Goal: Find specific page/section: Find specific page/section

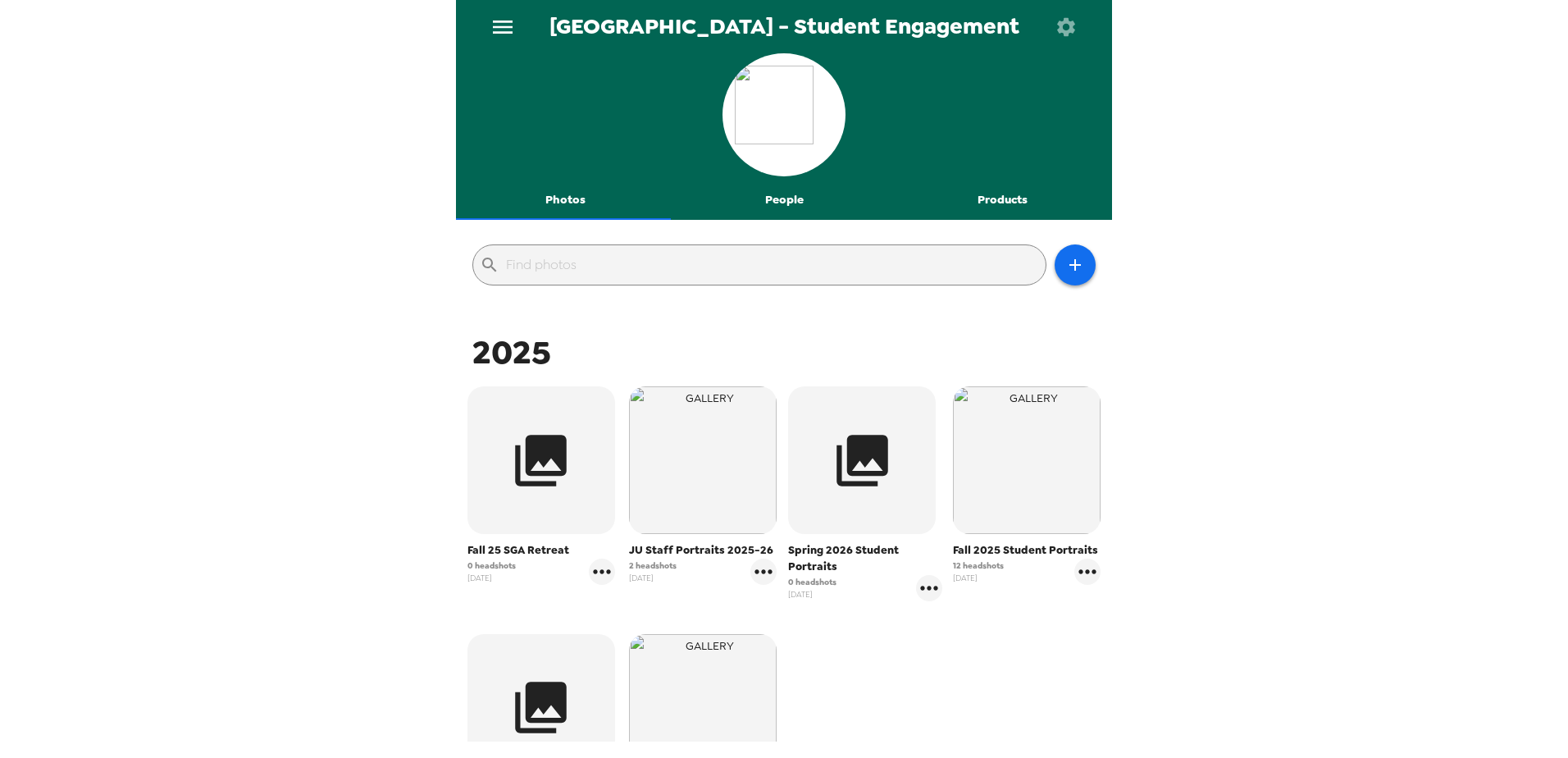
scroll to position [246, 0]
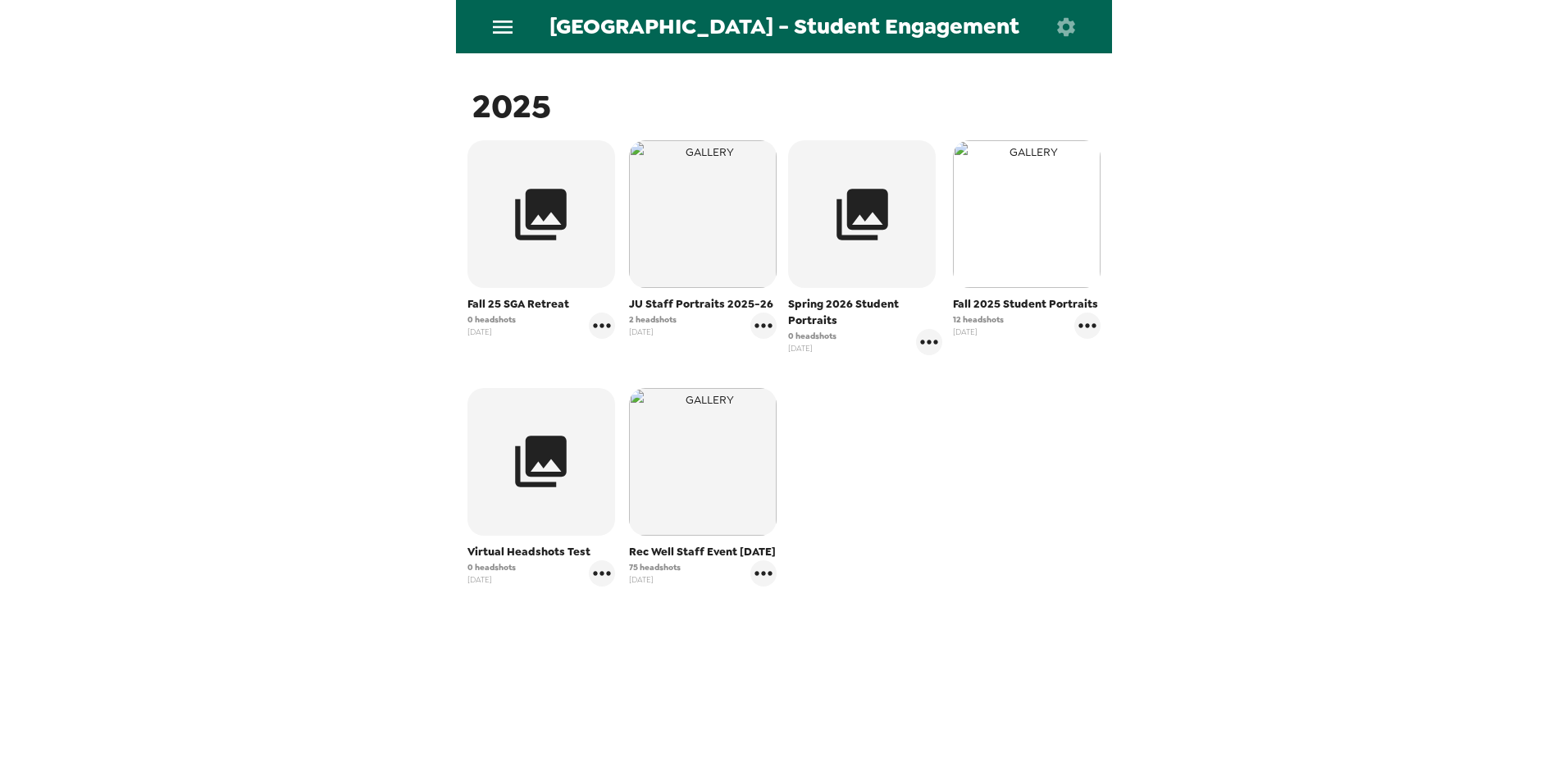
click at [1032, 251] on img "button" at bounding box center [1027, 214] width 148 height 148
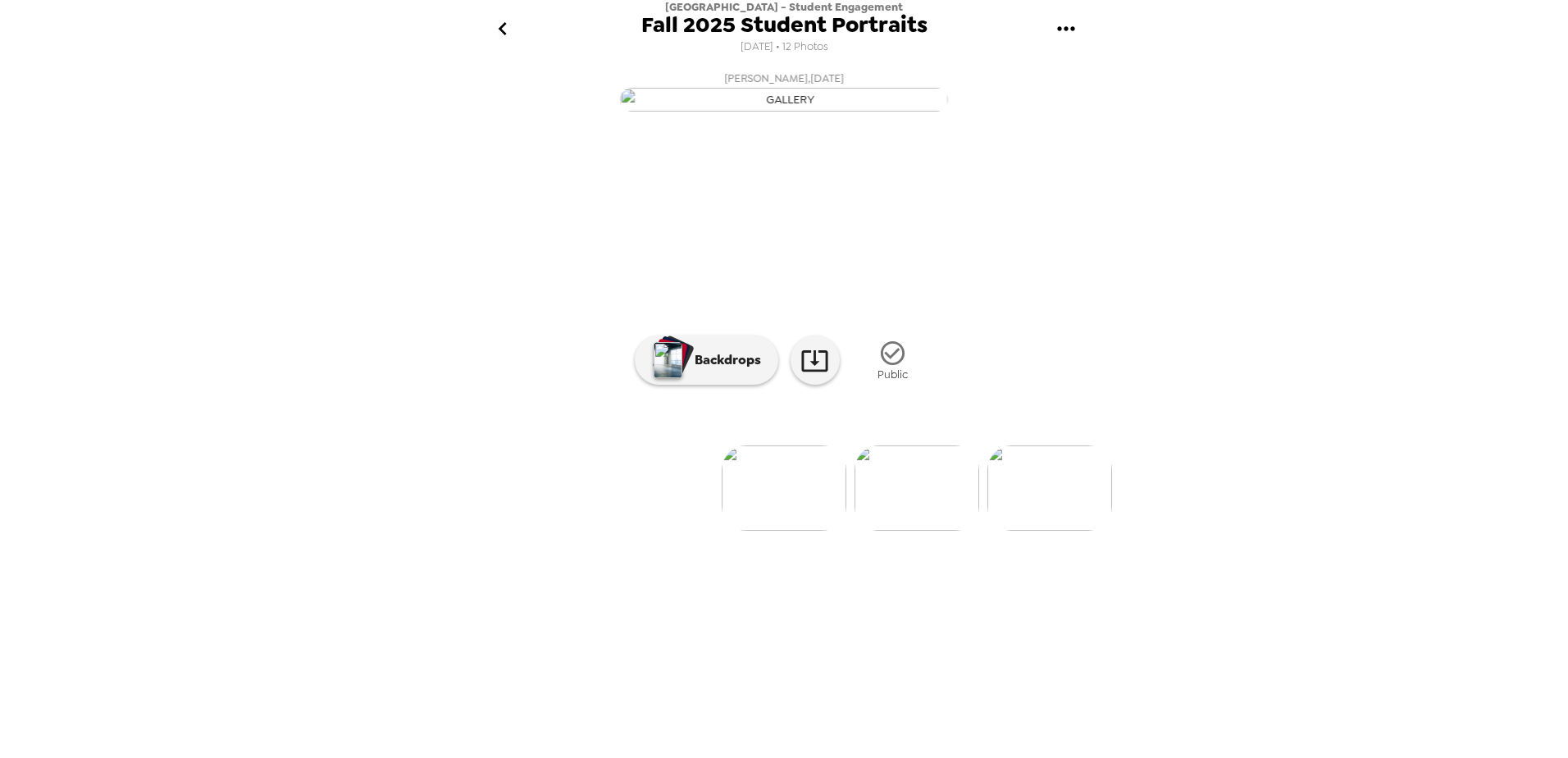
click at [507, 30] on icon "go back" at bounding box center [502, 28] width 26 height 26
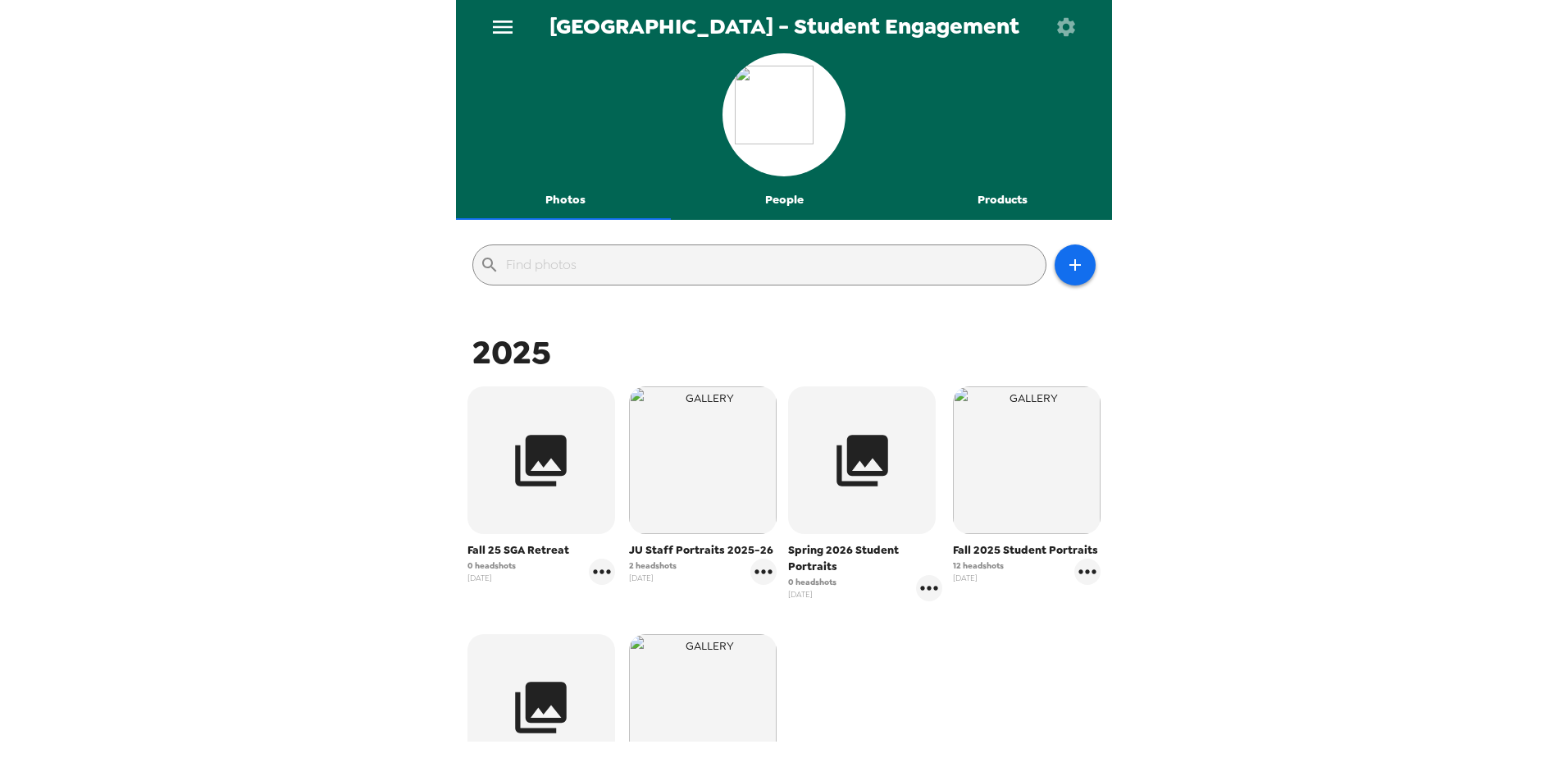
click at [779, 193] on button "People" at bounding box center [784, 199] width 219 height 40
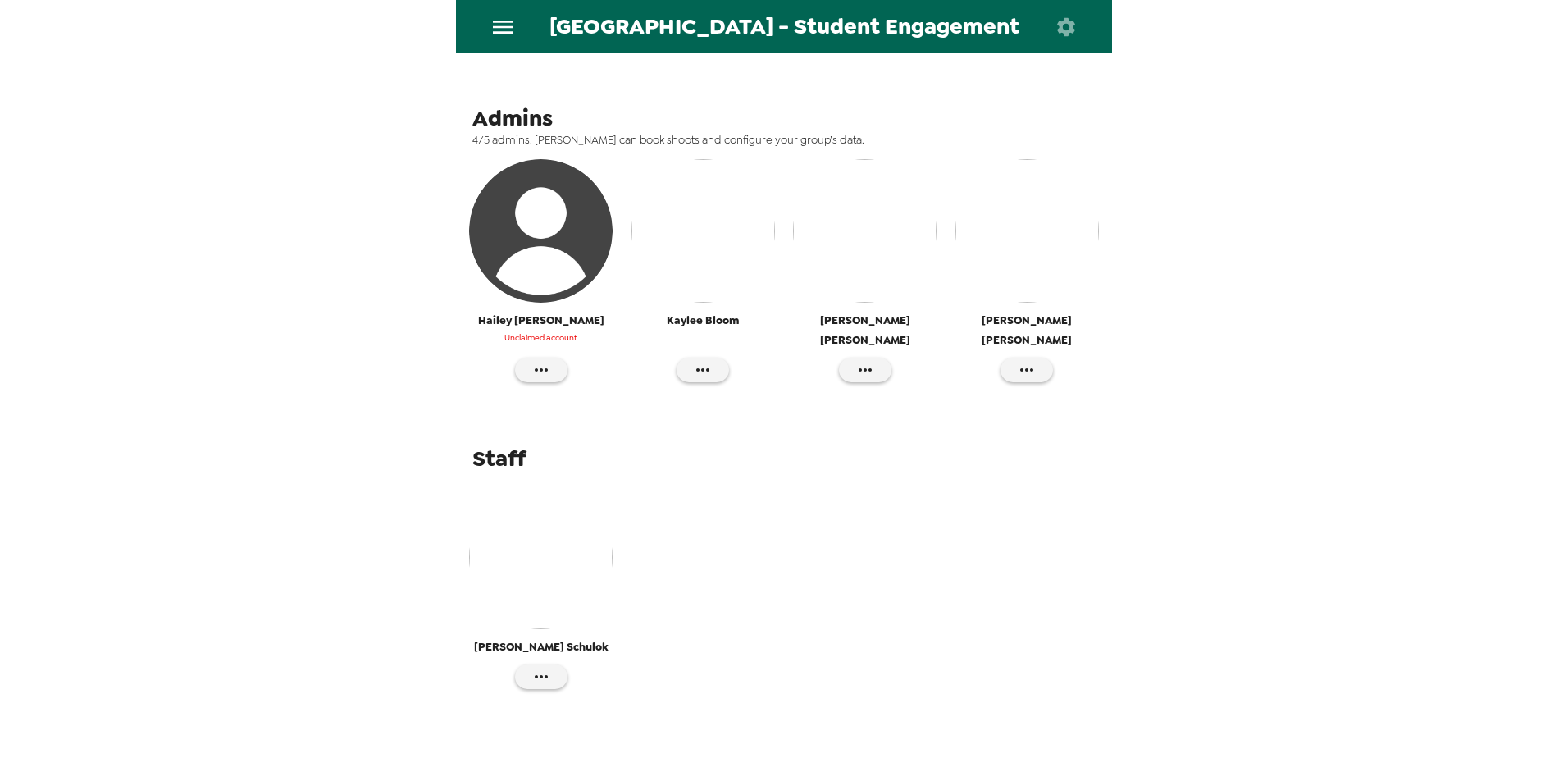
scroll to position [115, 0]
